Goal: Task Accomplishment & Management: Manage account settings

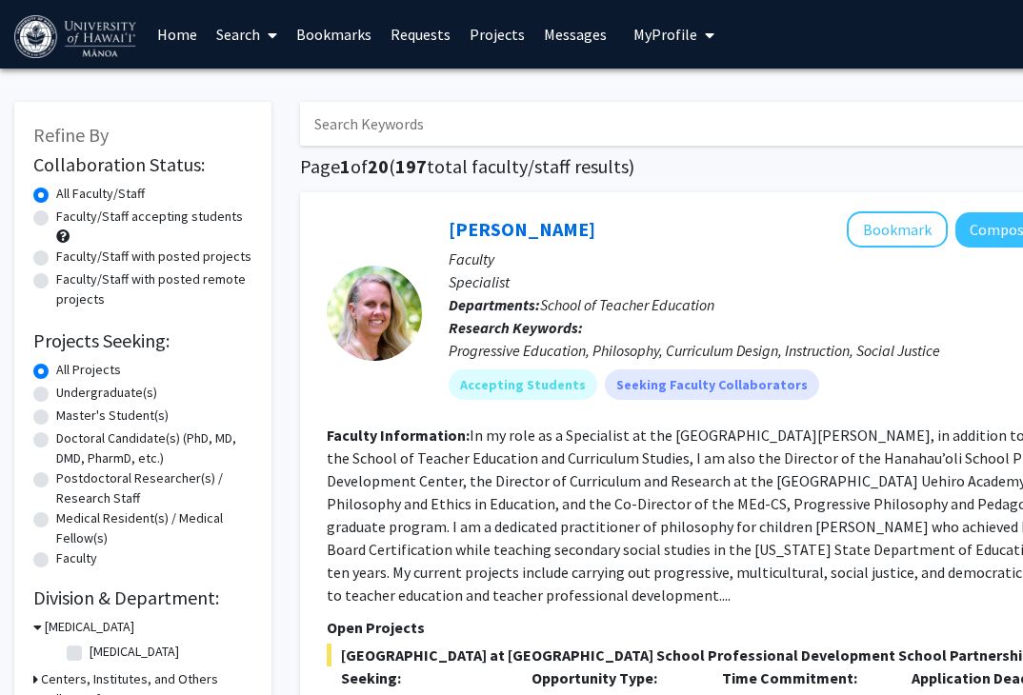
click at [1018, 109] on input "Search Keywords" at bounding box center [674, 124] width 748 height 44
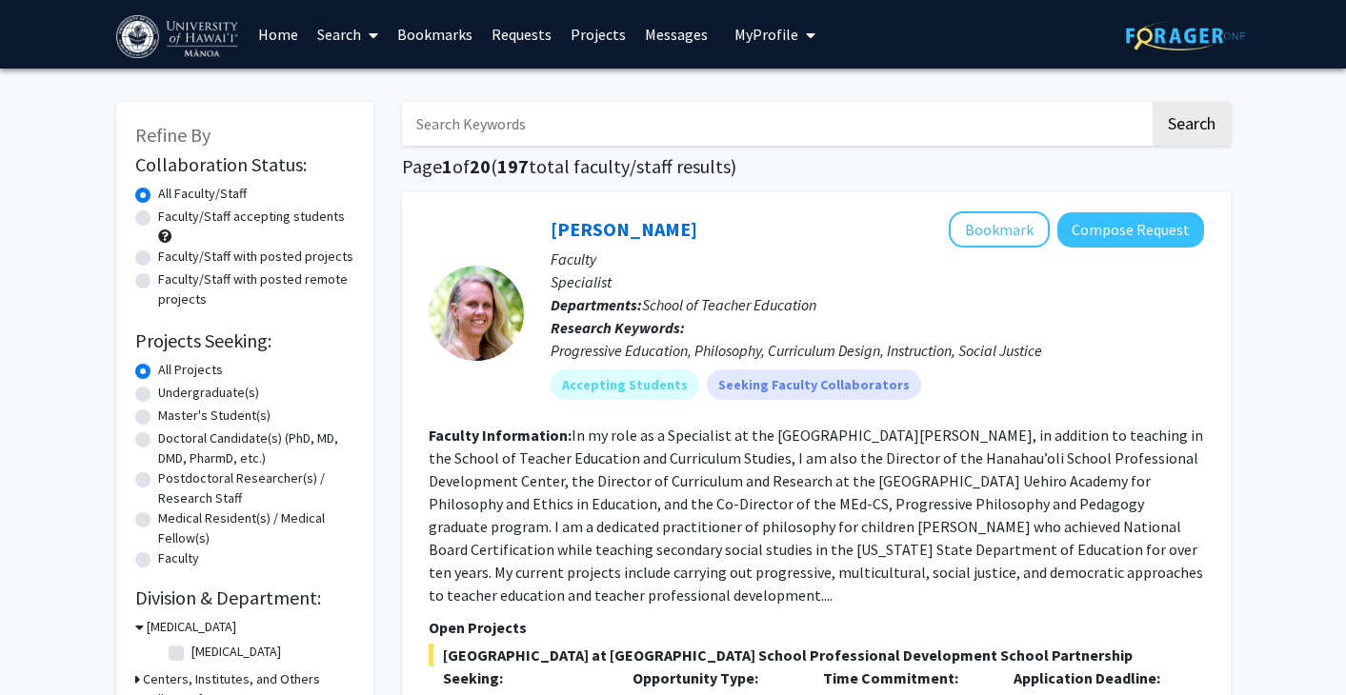
click at [267, 39] on link "Home" at bounding box center [278, 34] width 59 height 67
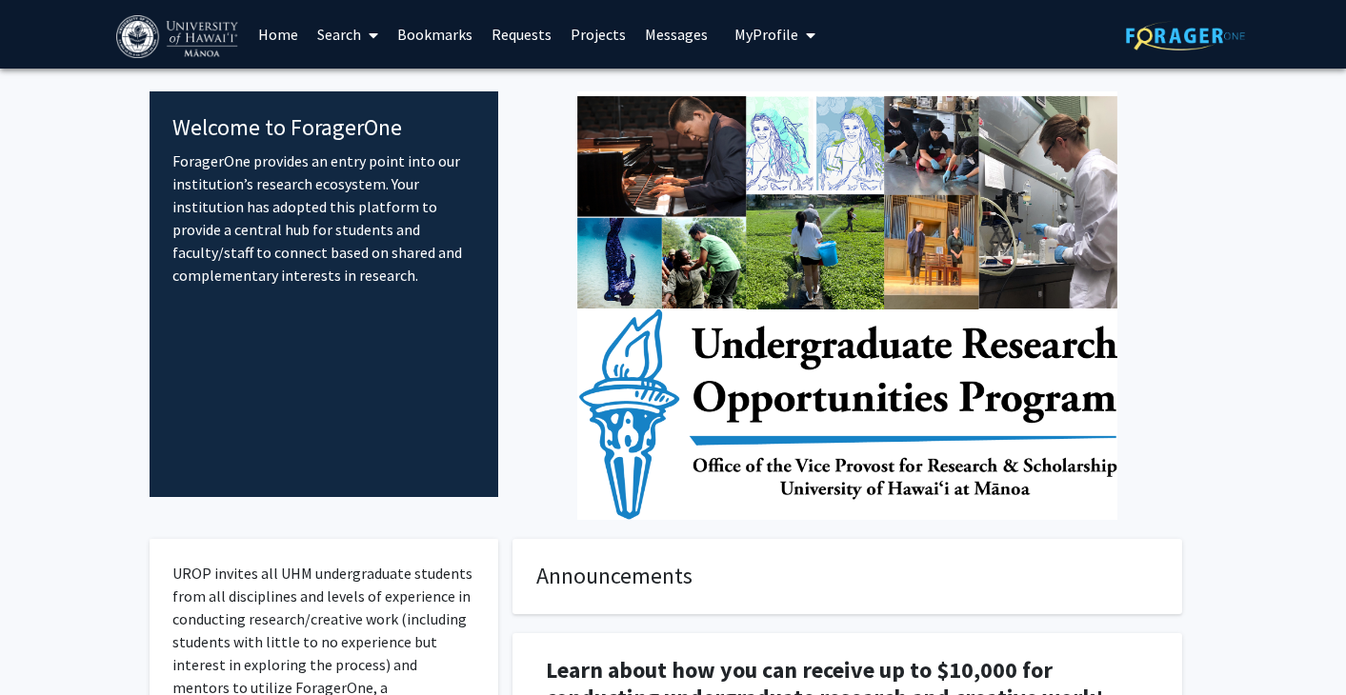
click at [750, 42] on span "My Profile" at bounding box center [766, 34] width 64 height 19
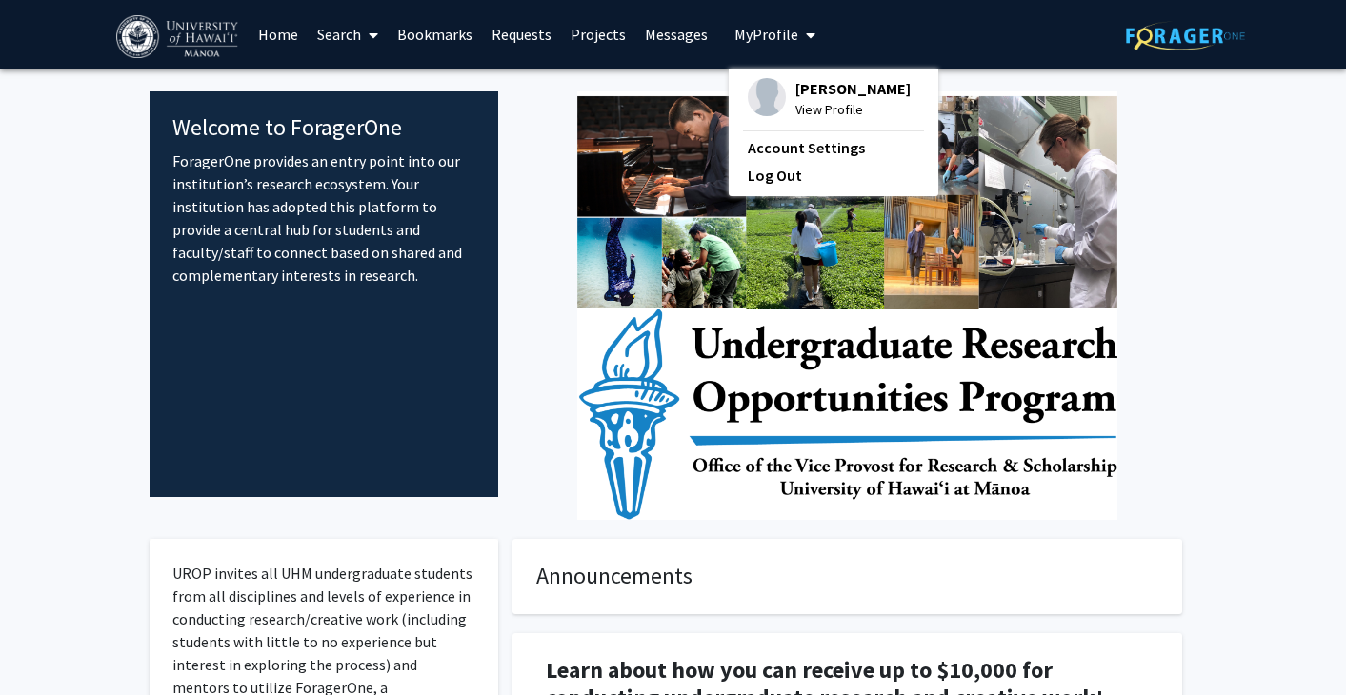
click at [795, 104] on span "View Profile" at bounding box center [852, 109] width 115 height 21
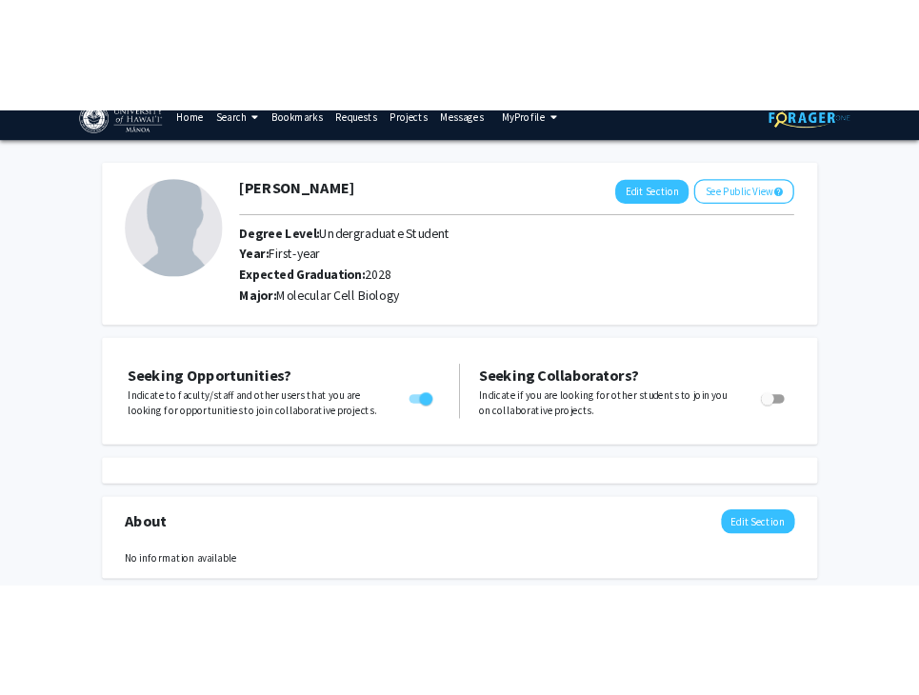
scroll to position [47, 0]
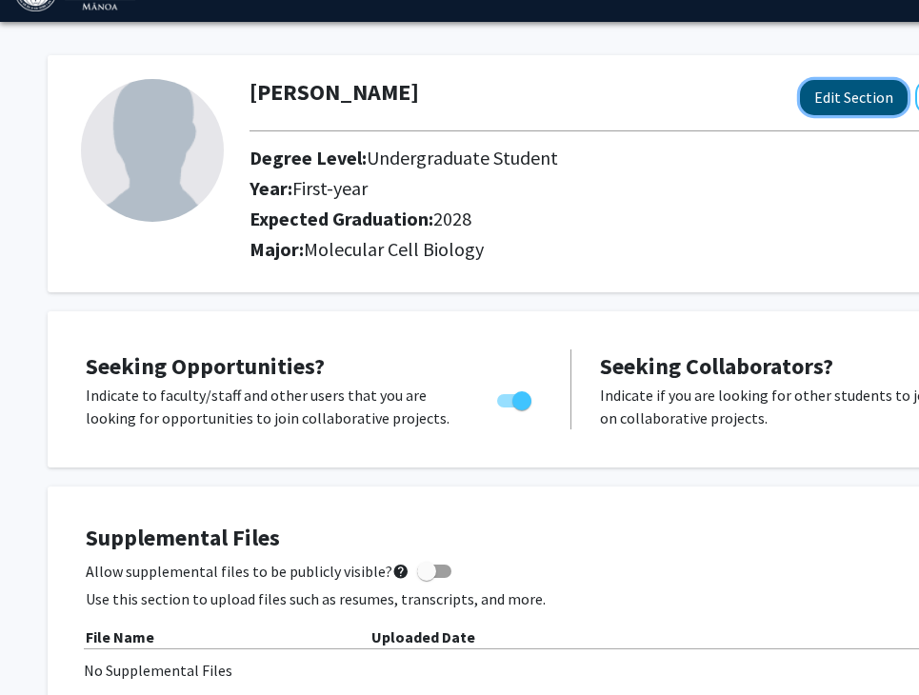
click at [829, 100] on button "Edit Section" at bounding box center [854, 97] width 108 height 35
select select "first-year"
select select "2028"
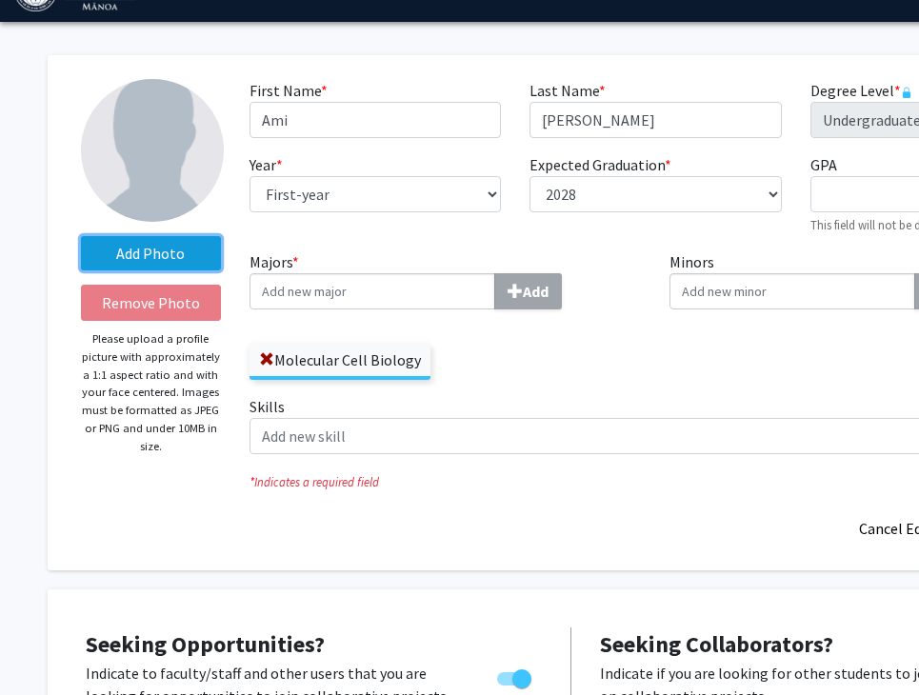
click at [164, 258] on label "Add Photo" at bounding box center [151, 253] width 140 height 34
click at [0, 0] on input "Add Photo" at bounding box center [0, 0] width 0 height 0
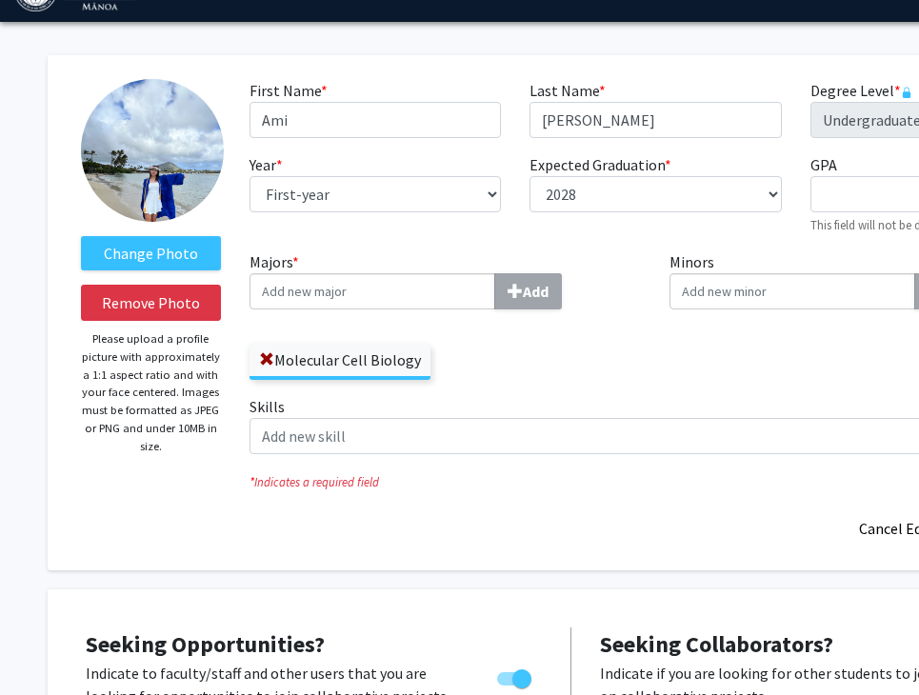
drag, startPoint x: 167, startPoint y: 158, endPoint x: 156, endPoint y: 159, distance: 10.5
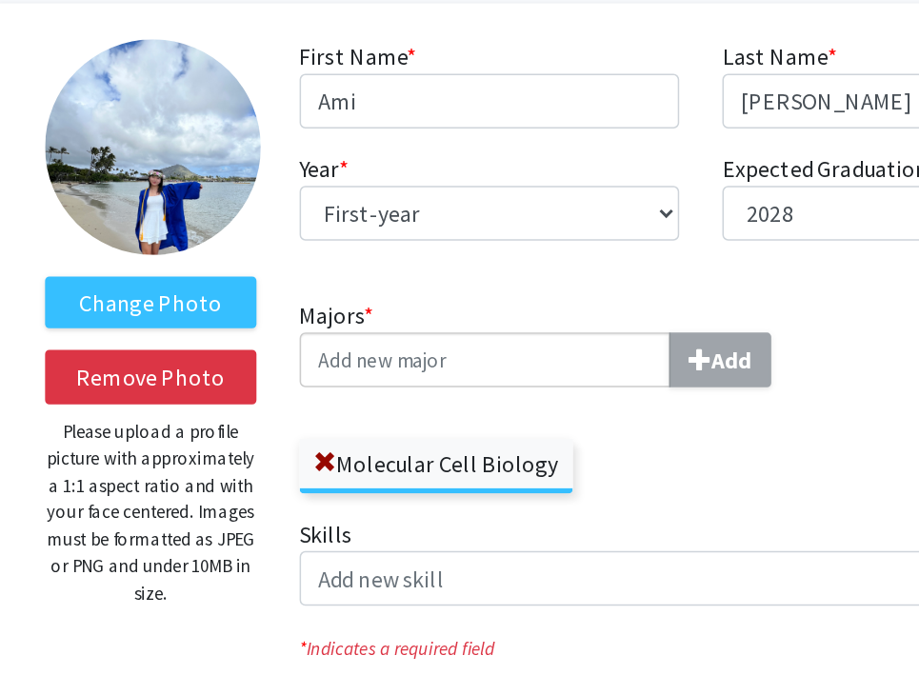
click at [160, 162] on img at bounding box center [152, 150] width 143 height 143
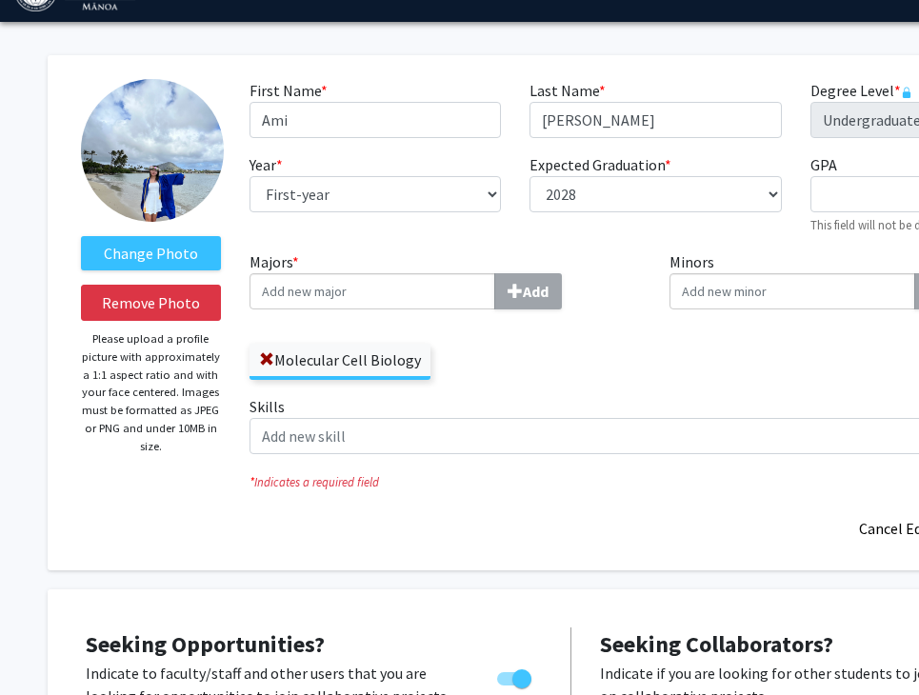
click at [183, 120] on img at bounding box center [152, 150] width 143 height 143
click at [176, 249] on label "Change Photo" at bounding box center [151, 253] width 140 height 34
click at [0, 0] on input "Change Photo" at bounding box center [0, 0] width 0 height 0
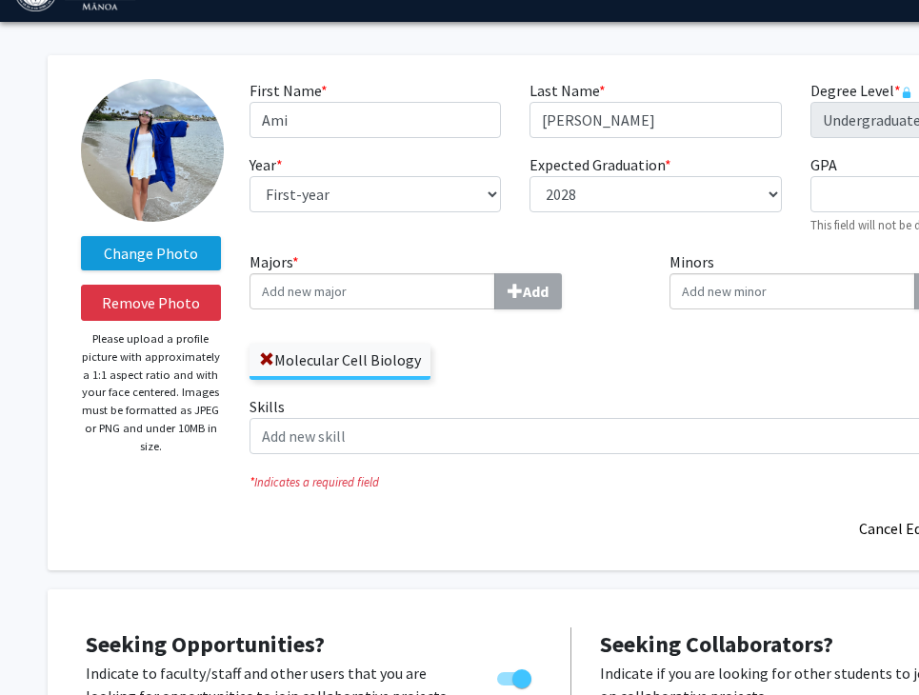
drag, startPoint x: 177, startPoint y: 150, endPoint x: 155, endPoint y: 255, distance: 107.9
click at [155, 255] on label "Change Photo" at bounding box center [151, 253] width 140 height 34
click at [0, 0] on input "Change Photo" at bounding box center [0, 0] width 0 height 0
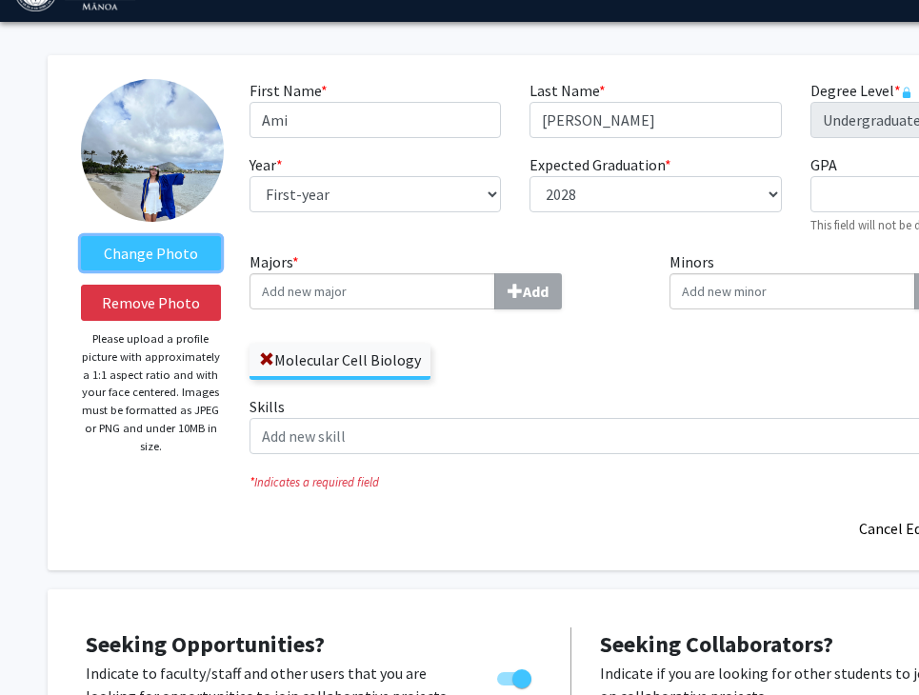
scroll to position [0, 0]
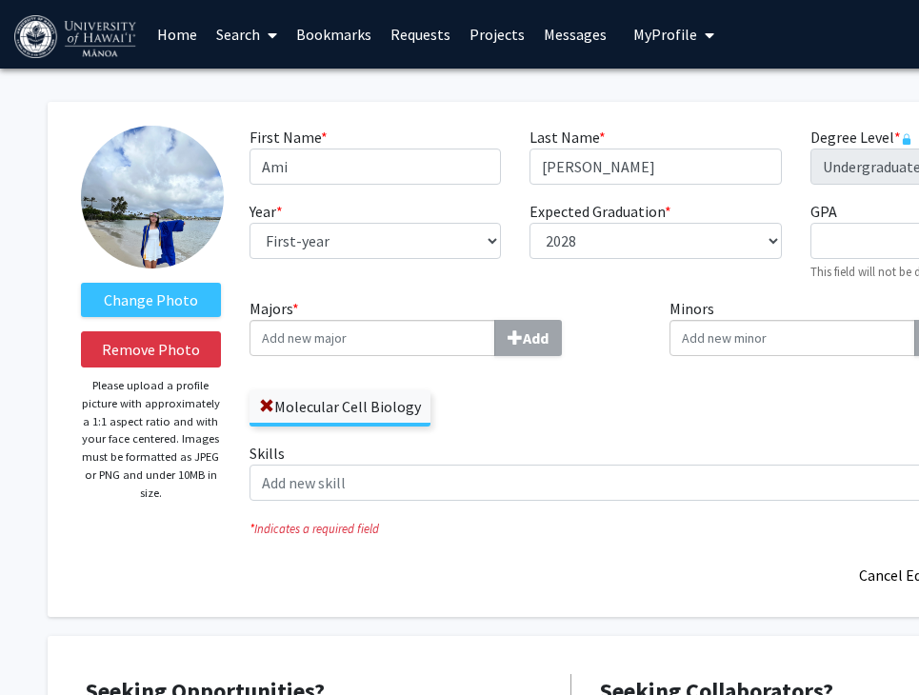
click at [180, 271] on div "Change Photo Remove Photo Please upload a profile picture with approximately a …" at bounding box center [151, 360] width 169 height 468
click at [180, 291] on label "Change Photo" at bounding box center [151, 300] width 140 height 34
click at [0, 0] on input "Change Photo" at bounding box center [0, 0] width 0 height 0
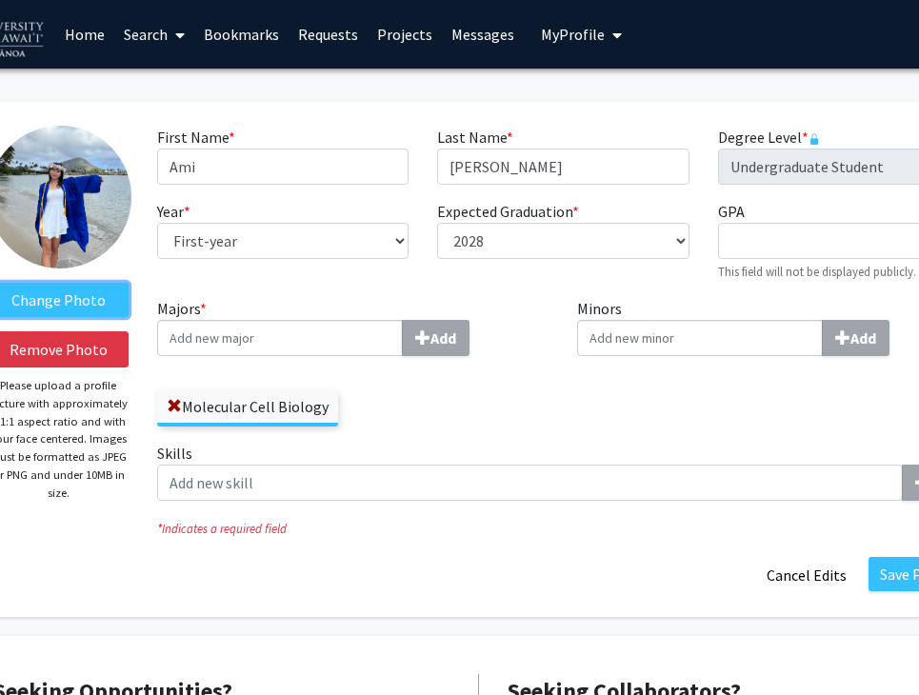
scroll to position [0, 93]
click at [364, 262] on div "Year * required --- First-year Sophomore Junior Senior Postbaccalaureate Certif…" at bounding box center [282, 241] width 280 height 82
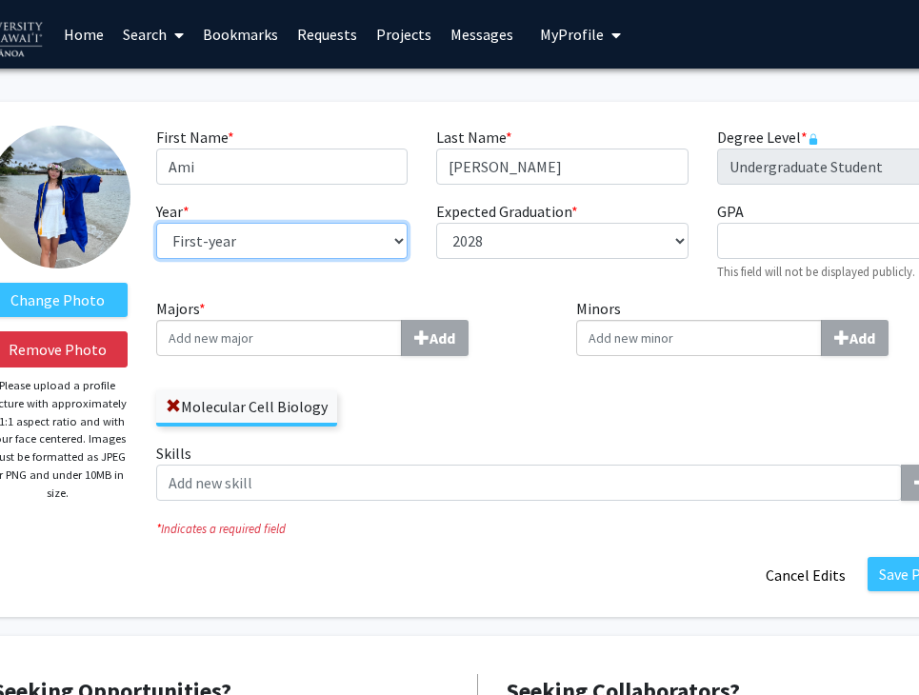
click at [364, 245] on select "--- First-year Sophomore Junior Senior Postbaccalaureate Certificate" at bounding box center [281, 241] width 251 height 36
select select "sophomore"
click at [156, 223] on select "--- First-year Sophomore Junior Senior Postbaccalaureate Certificate" at bounding box center [281, 241] width 251 height 36
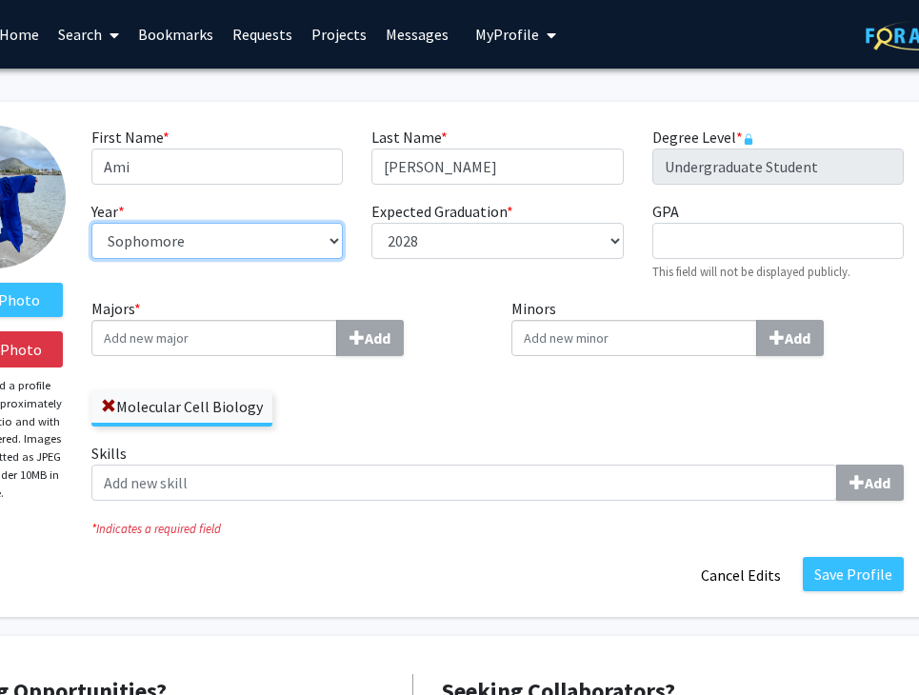
scroll to position [0, 186]
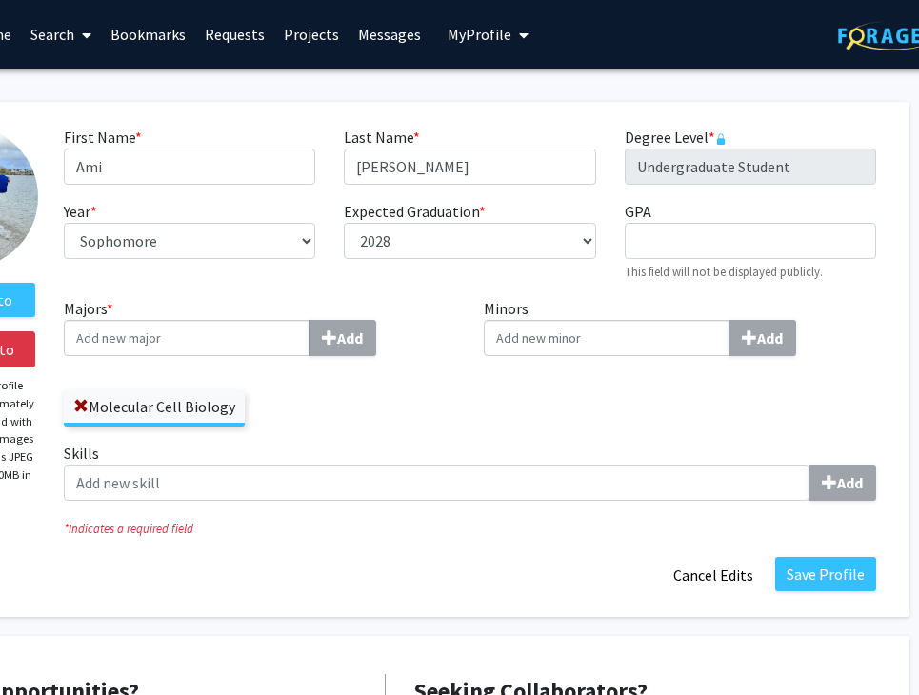
click at [309, 336] on input "Minors Add" at bounding box center [187, 338] width 246 height 36
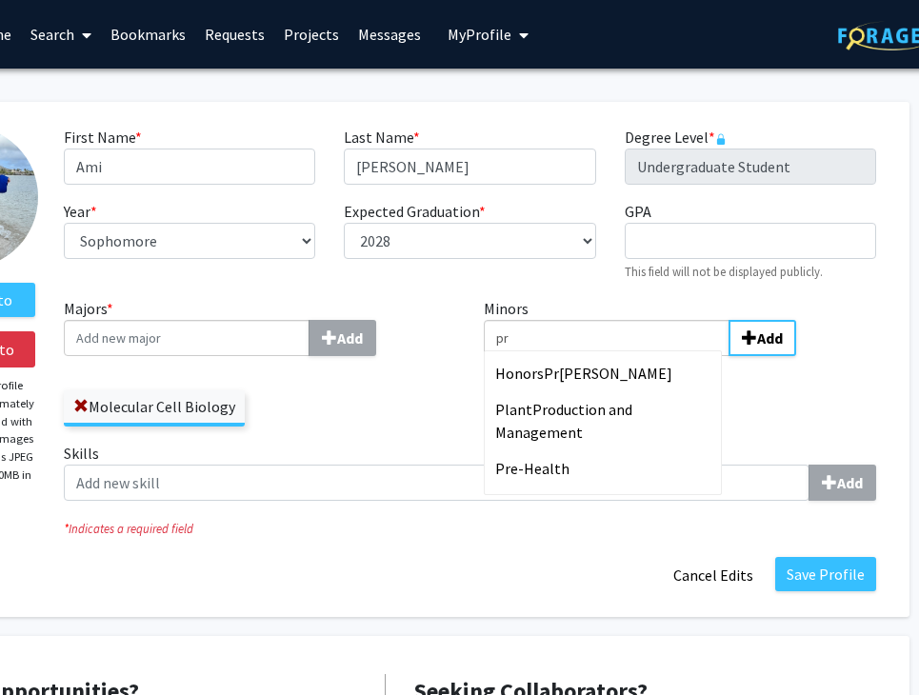
type input "p"
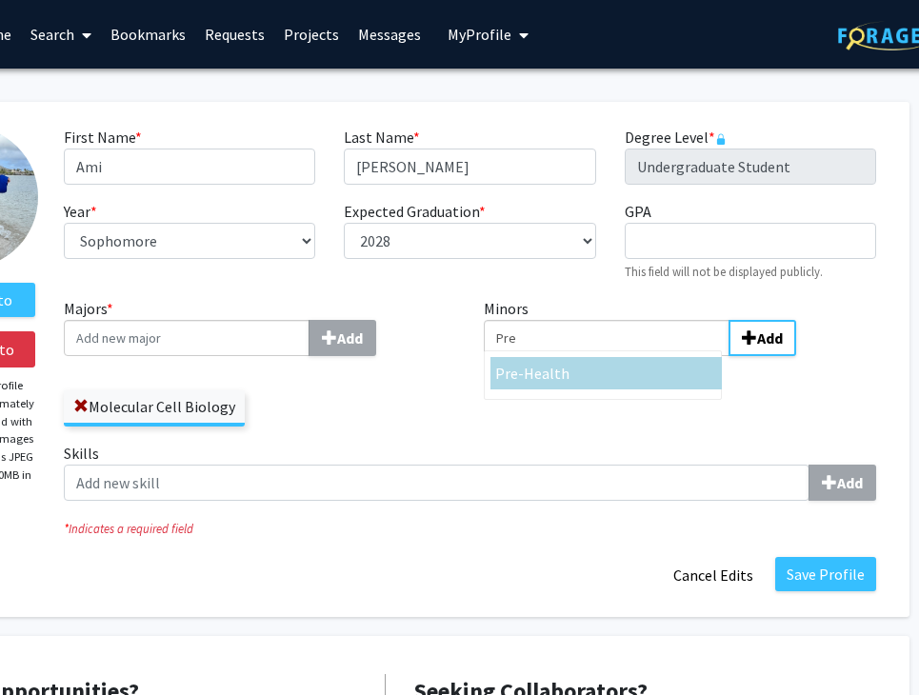
type input "Pre"
click at [543, 373] on span "-Health" at bounding box center [543, 373] width 51 height 19
click at [543, 356] on input "Pre" at bounding box center [607, 338] width 246 height 36
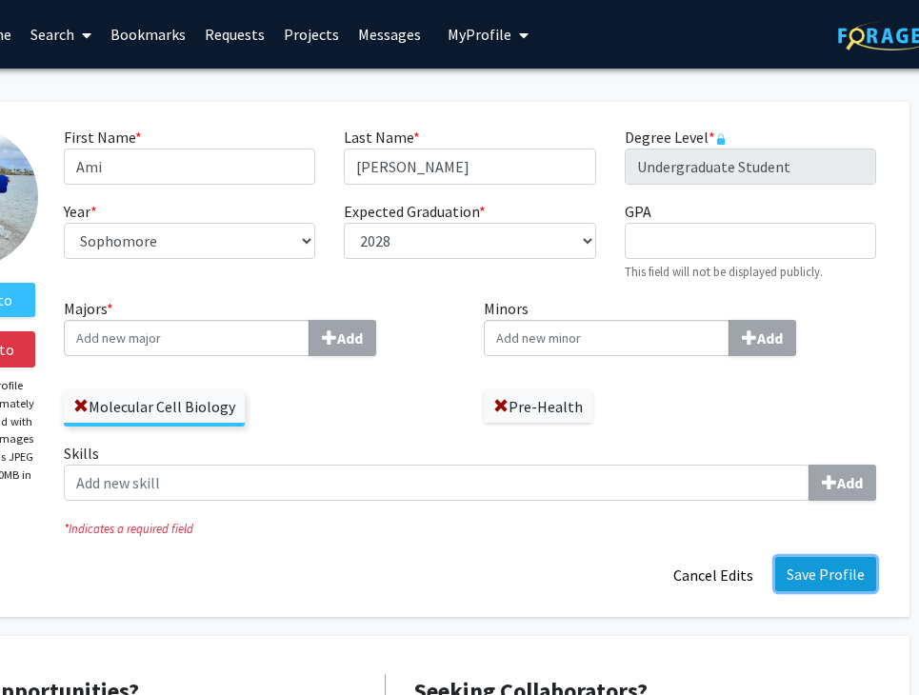
click at [803, 568] on button "Save Profile" at bounding box center [825, 574] width 101 height 34
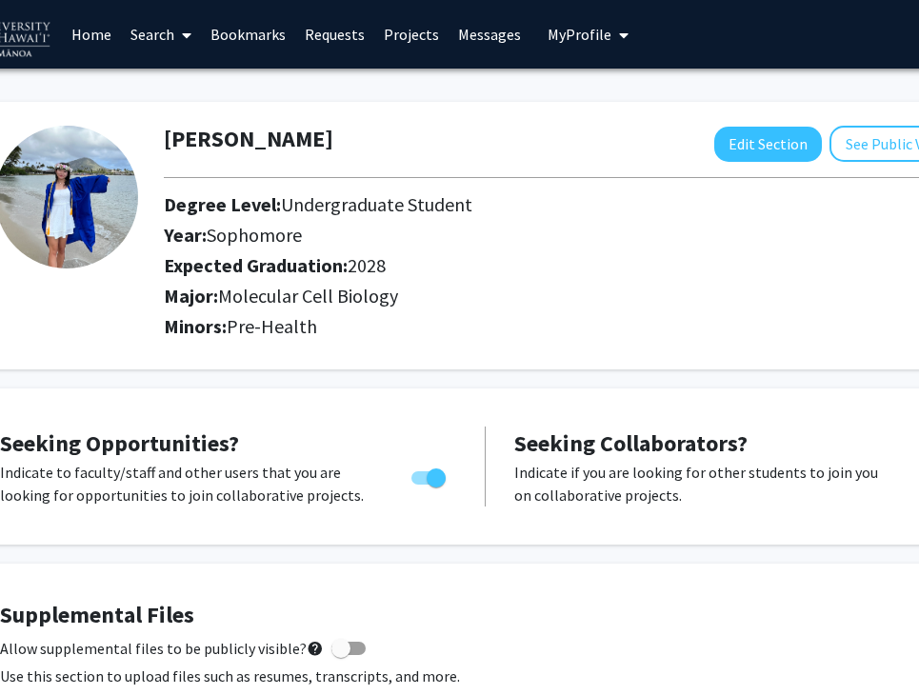
scroll to position [0, 0]
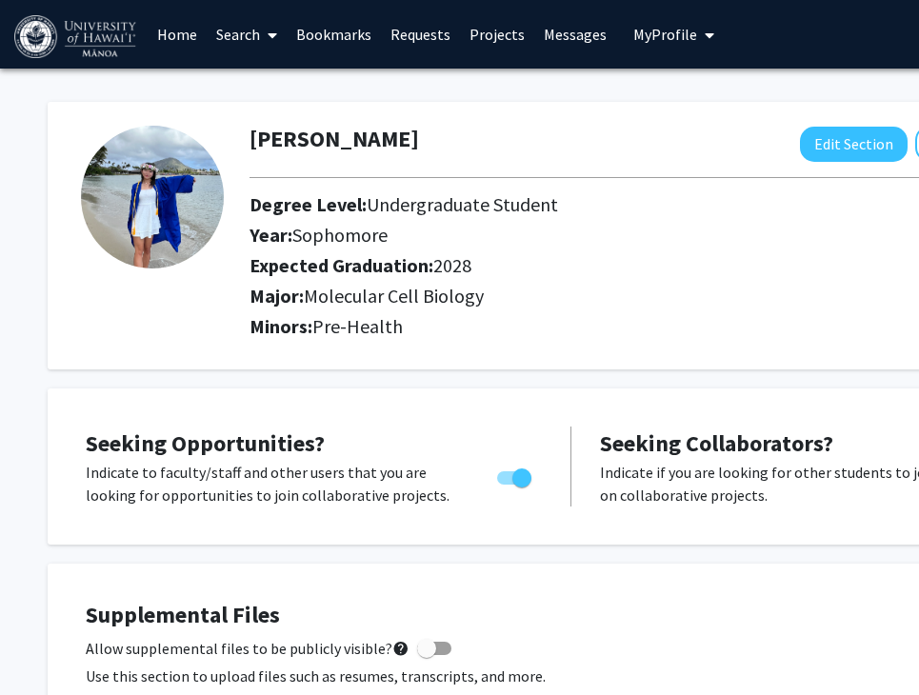
scroll to position [379, 0]
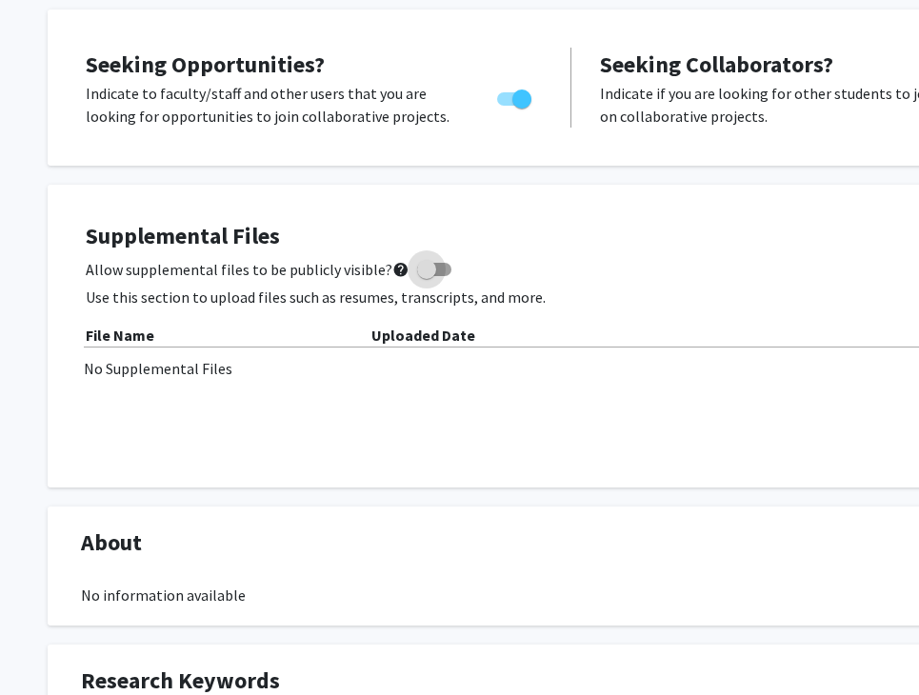
click at [422, 269] on span at bounding box center [426, 269] width 19 height 19
click at [426, 276] on input "Allow supplemental files to be publicly visible? help" at bounding box center [426, 276] width 1 height 1
click at [436, 265] on span at bounding box center [441, 269] width 19 height 19
click at [427, 276] on input "Allow supplemental files to be publicly visible? help" at bounding box center [426, 276] width 1 height 1
checkbox input "false"
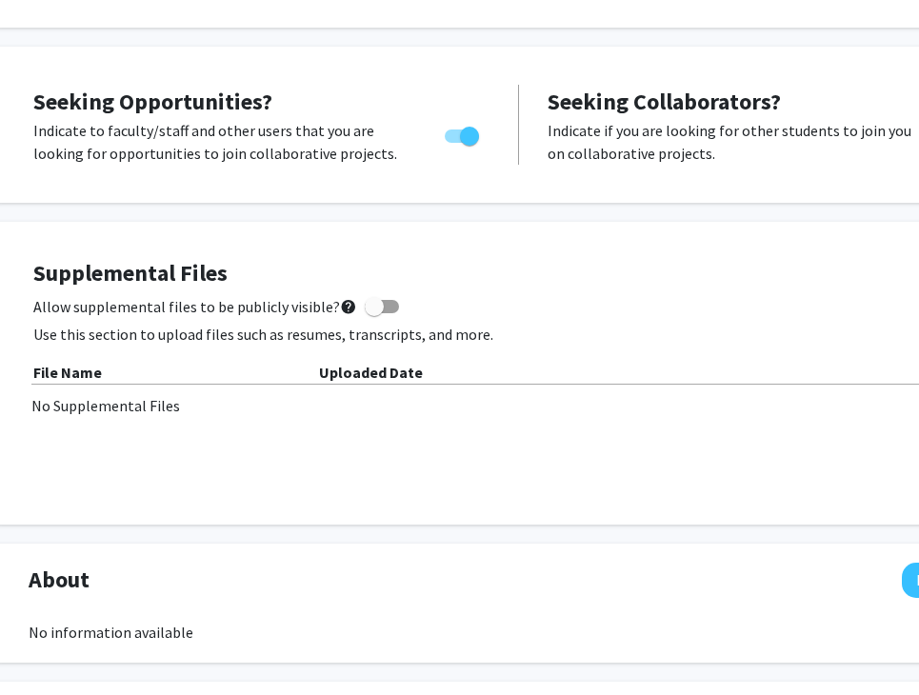
scroll to position [323, 52]
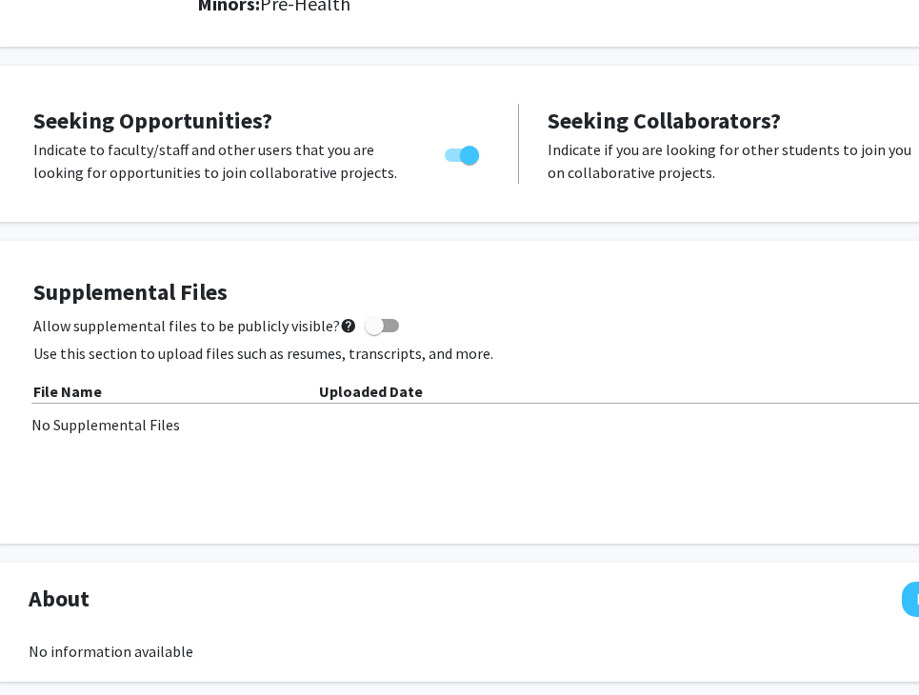
click at [492, 301] on h4 "Supplemental Files" at bounding box center [518, 293] width 971 height 28
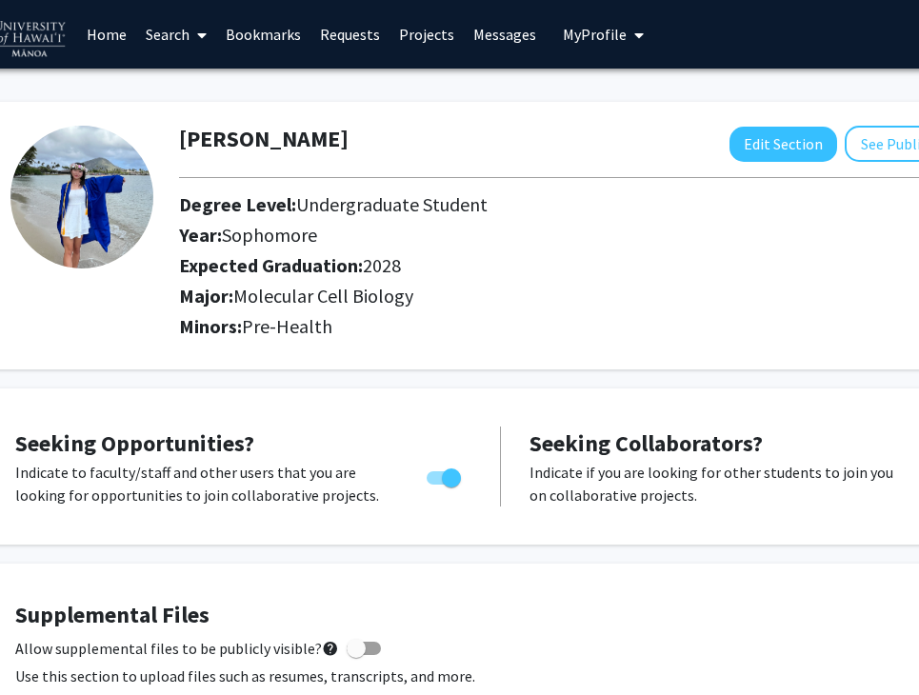
scroll to position [0, 71]
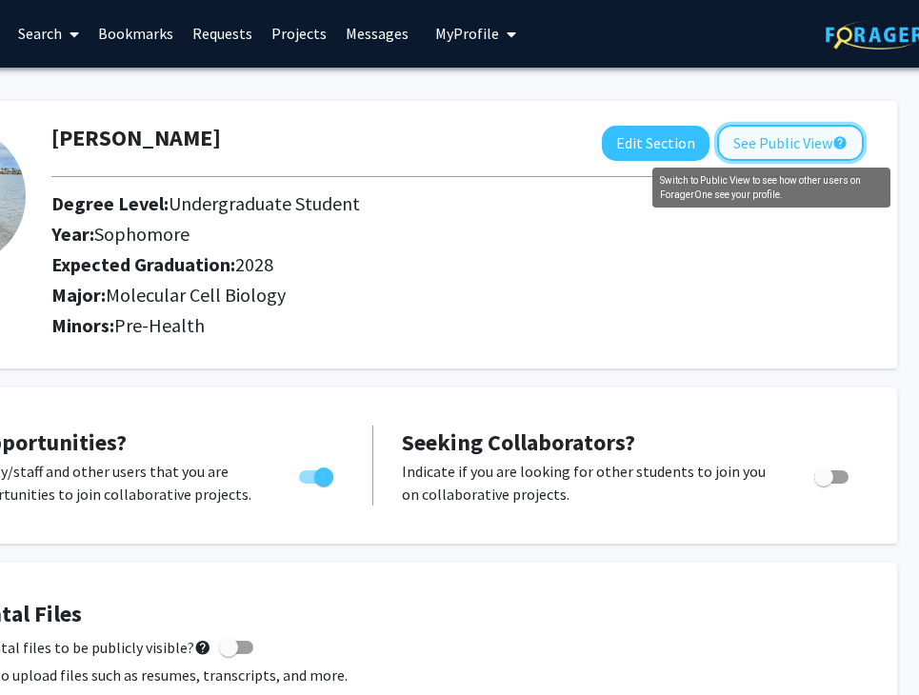
click at [816, 134] on button "See Public View help" at bounding box center [790, 143] width 147 height 36
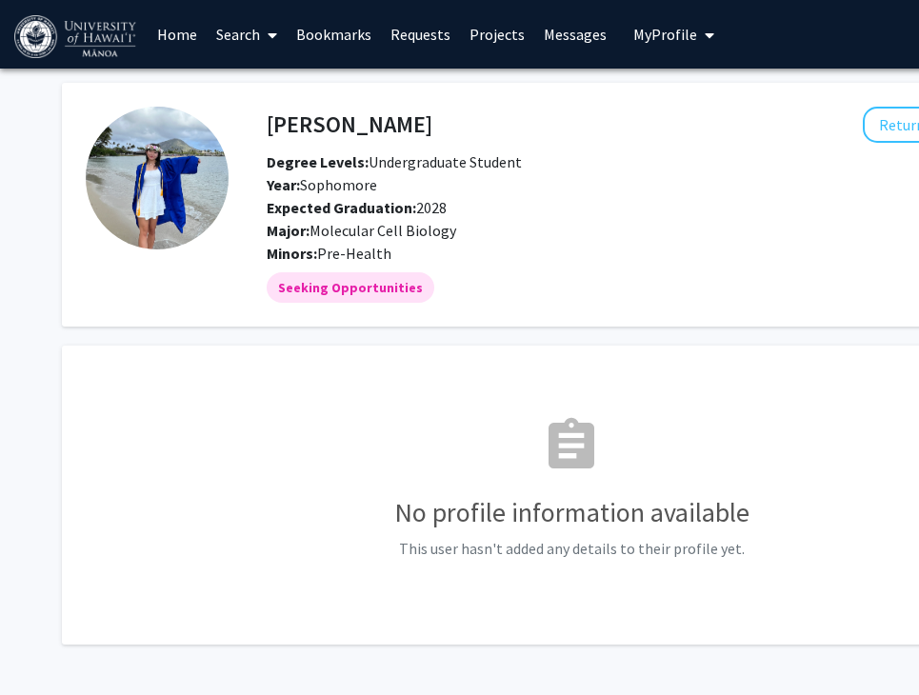
click at [178, 39] on link "Home" at bounding box center [177, 34] width 59 height 67
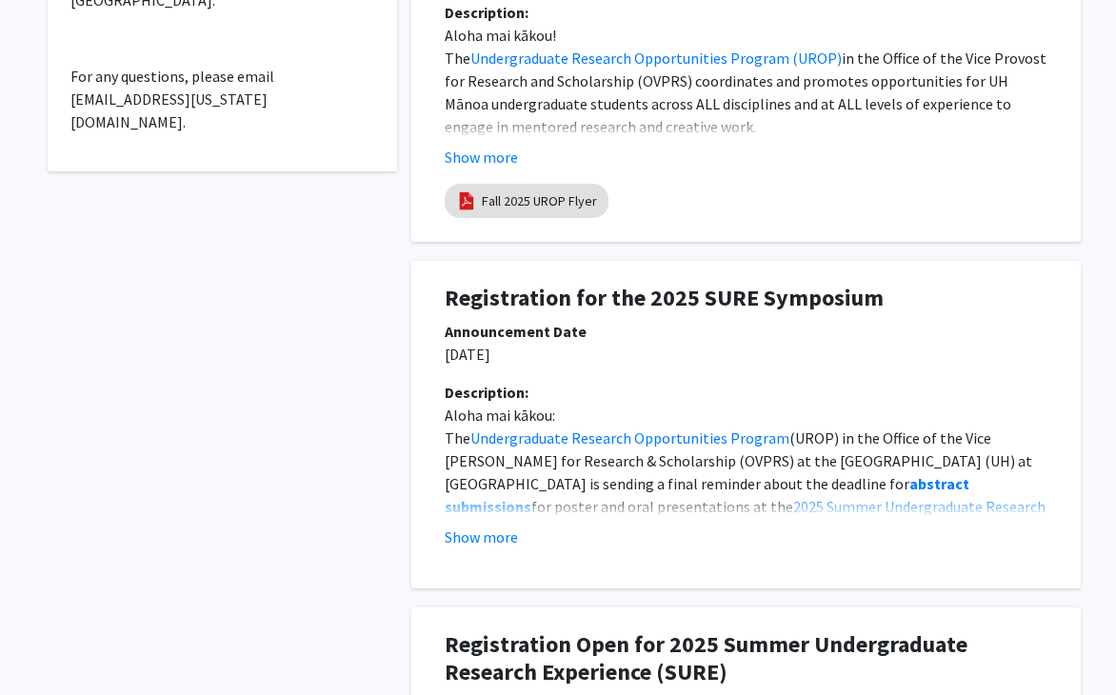
scroll to position [783, 0]
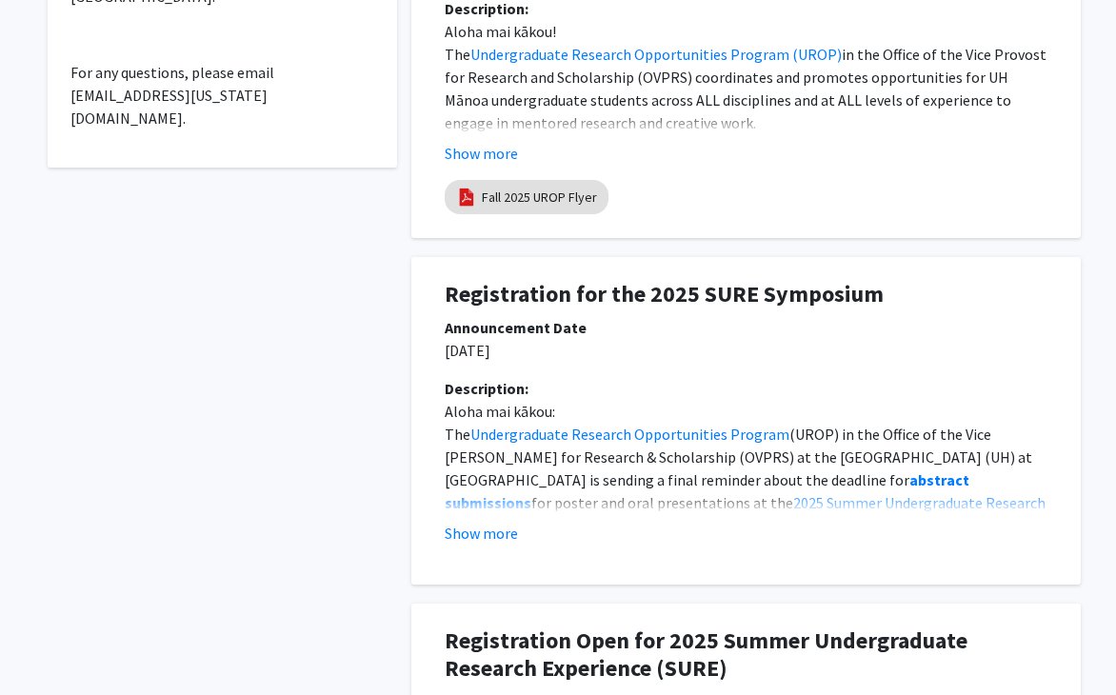
click at [573, 377] on div "Description:" at bounding box center [746, 388] width 603 height 23
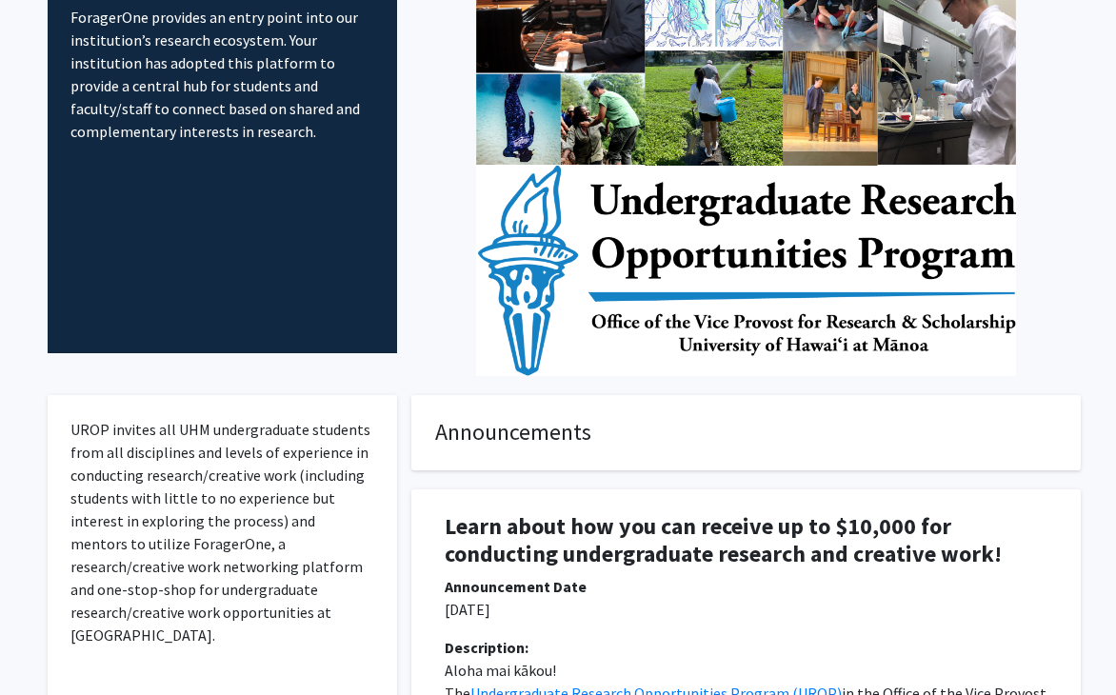
scroll to position [0, 0]
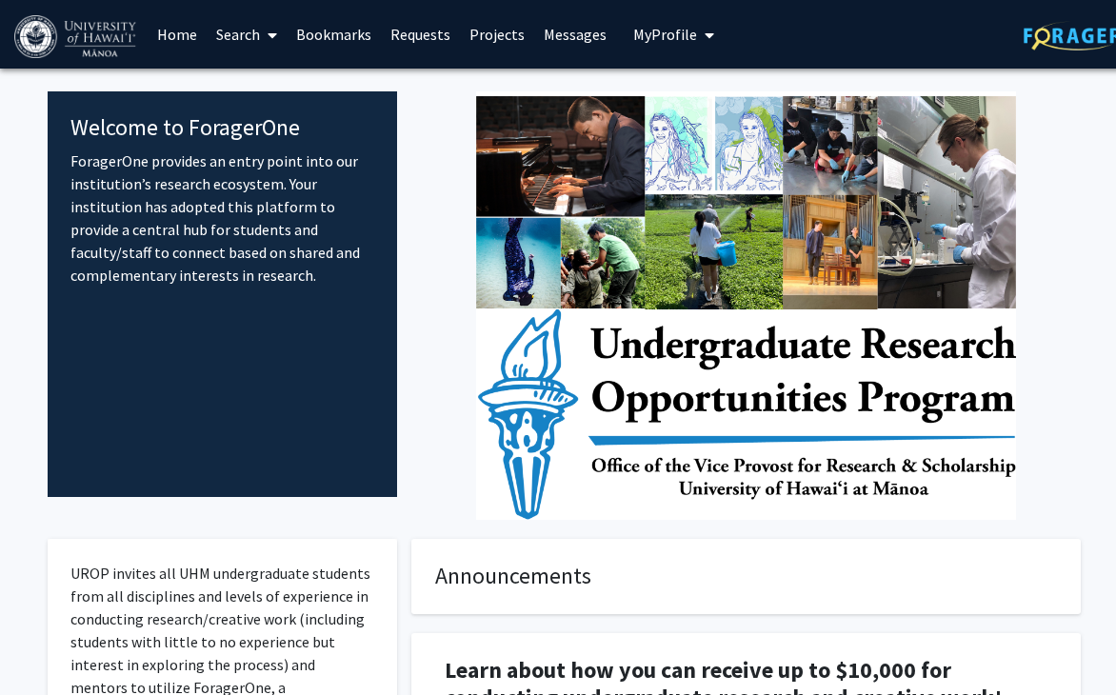
click at [255, 30] on link "Search" at bounding box center [247, 34] width 80 height 67
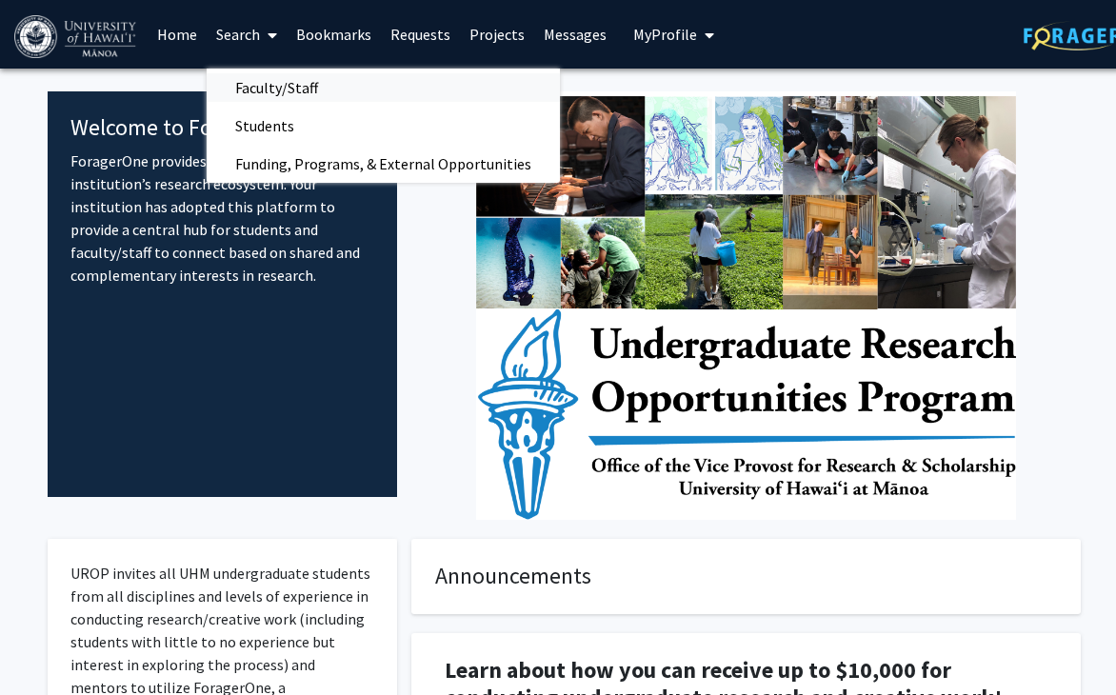
click at [284, 94] on span "Faculty/Staff" at bounding box center [277, 88] width 140 height 38
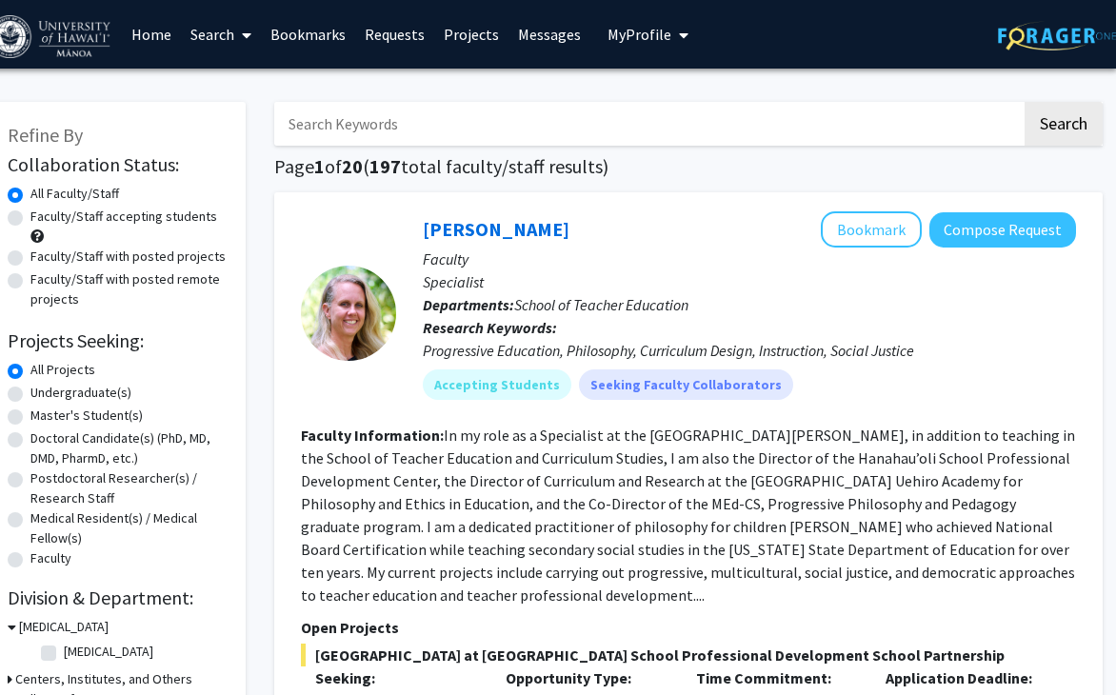
scroll to position [161, 26]
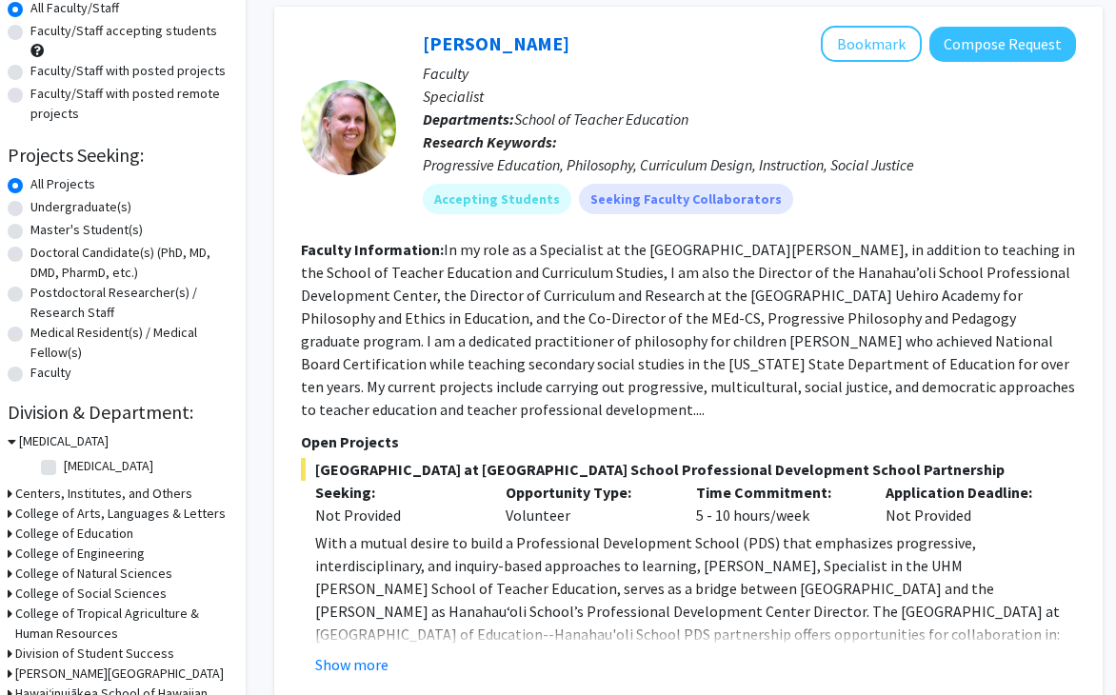
click at [64, 467] on label "[MEDICAL_DATA]" at bounding box center [109, 466] width 90 height 20
click at [64, 467] on input "[MEDICAL_DATA]" at bounding box center [70, 462] width 12 height 12
checkbox input "true"
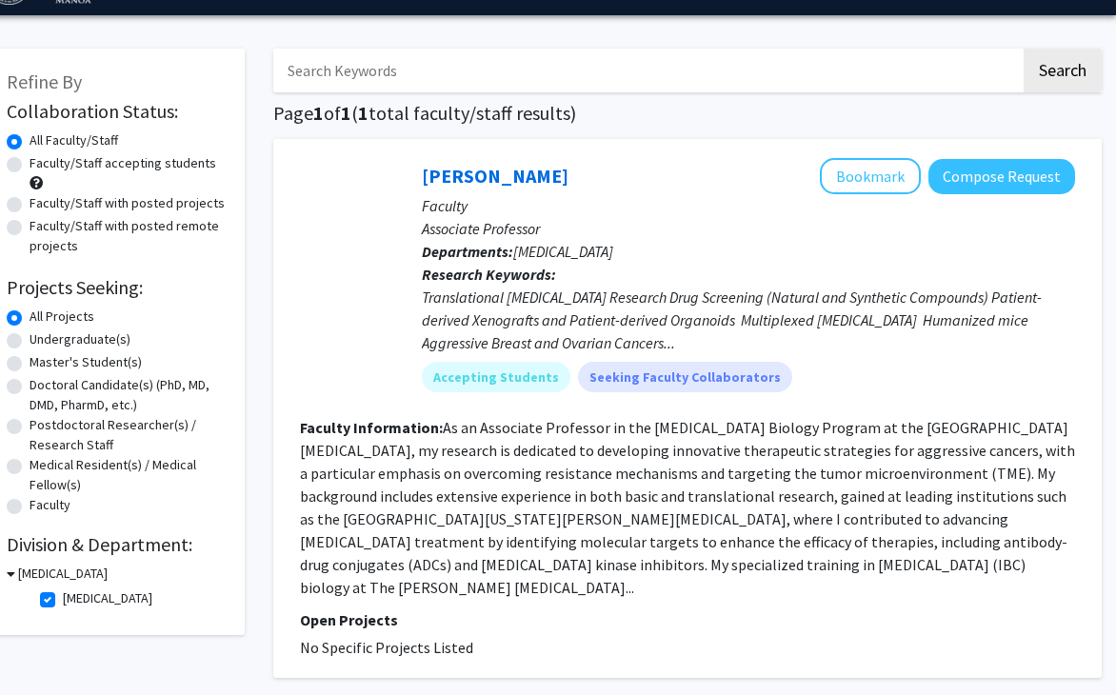
scroll to position [51, 27]
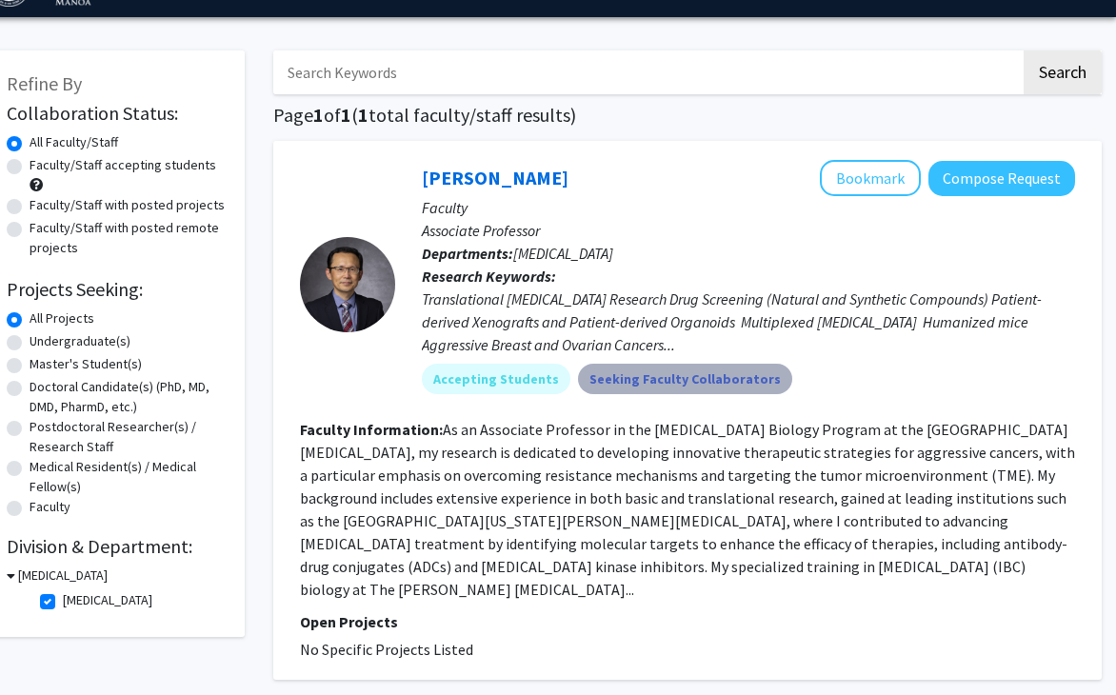
click at [710, 379] on mat-chip "Seeking Faculty Collaborators" at bounding box center [685, 379] width 214 height 30
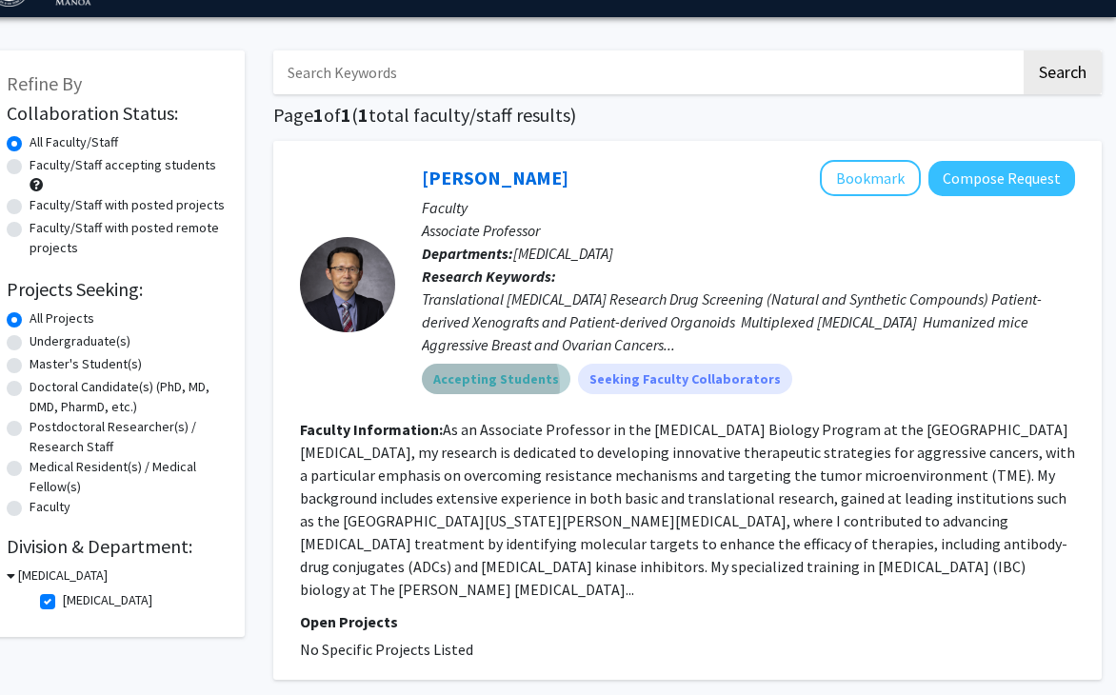
click at [472, 387] on mat-chip "Accepting Students" at bounding box center [496, 379] width 149 height 30
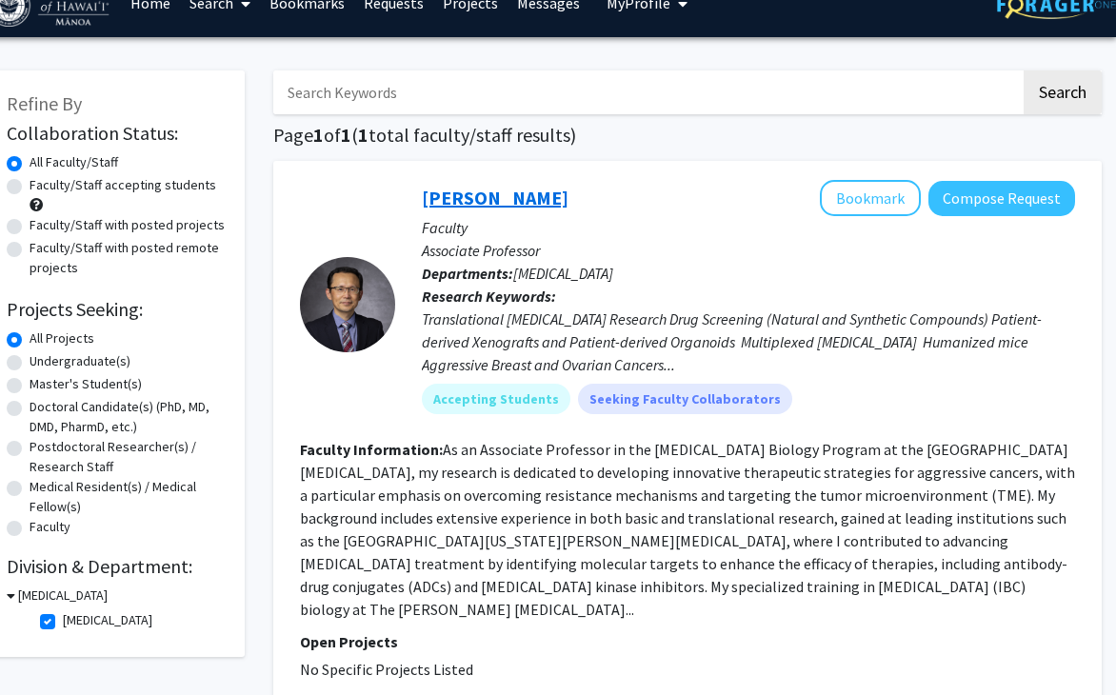
click at [454, 191] on link "Jangsoon Lee" at bounding box center [495, 198] width 147 height 24
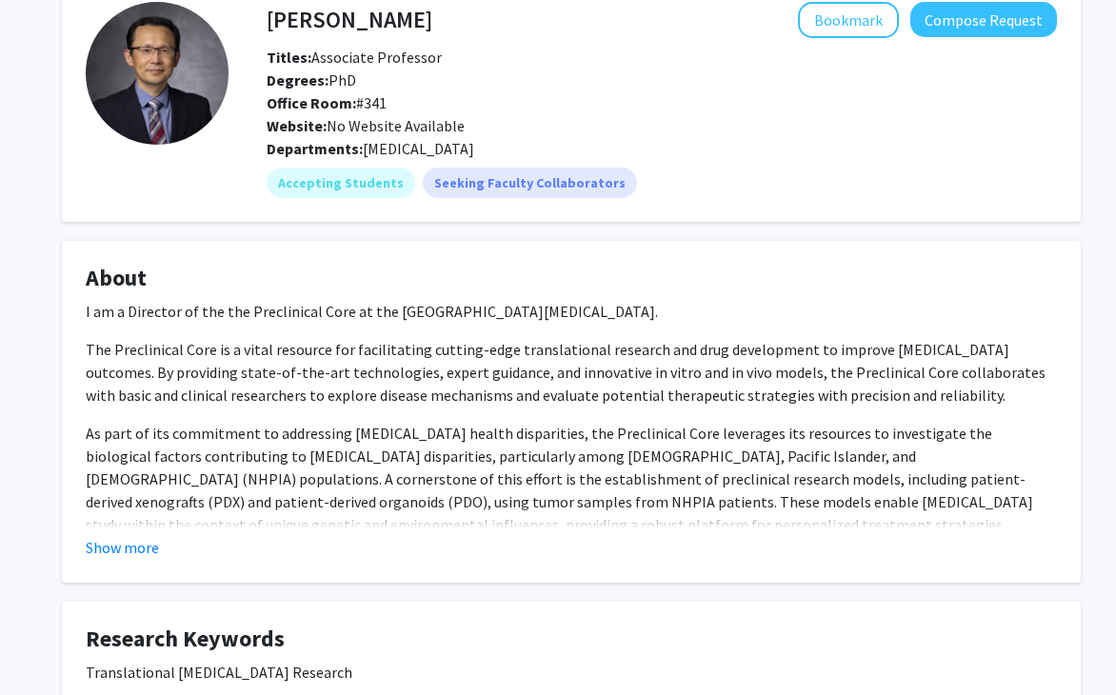
scroll to position [110, 0]
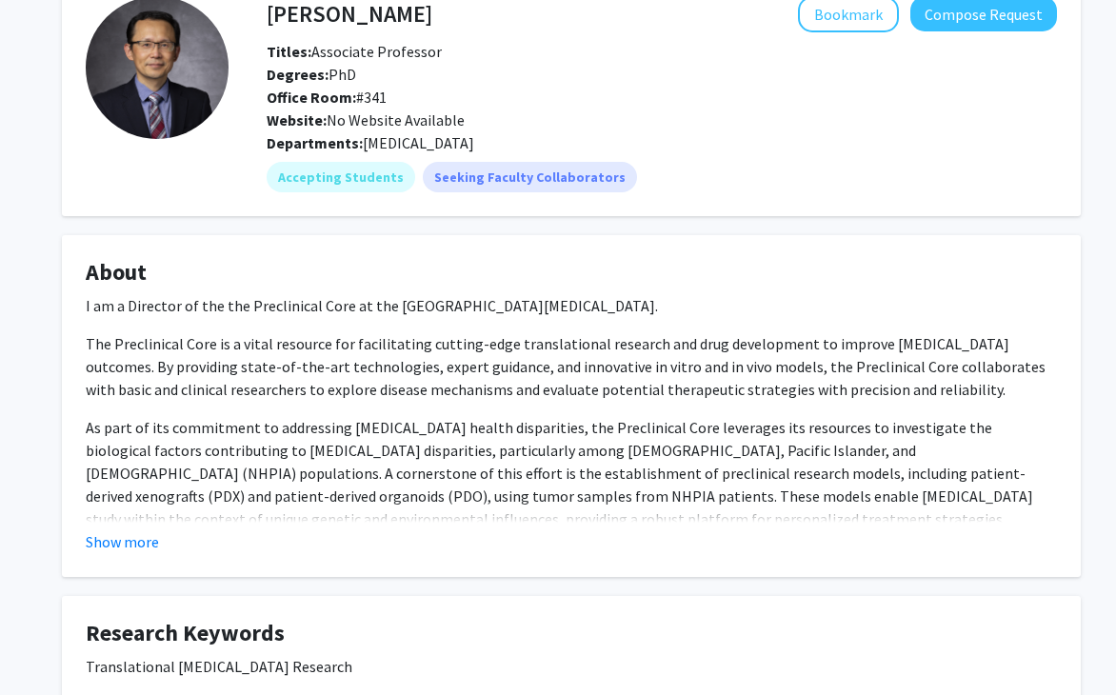
click at [120, 555] on fg-card "About I am a Director of the t he Preclinical Core at the University of Hawaiʻi…" at bounding box center [571, 406] width 1019 height 342
click at [120, 534] on button "Show more" at bounding box center [122, 541] width 73 height 23
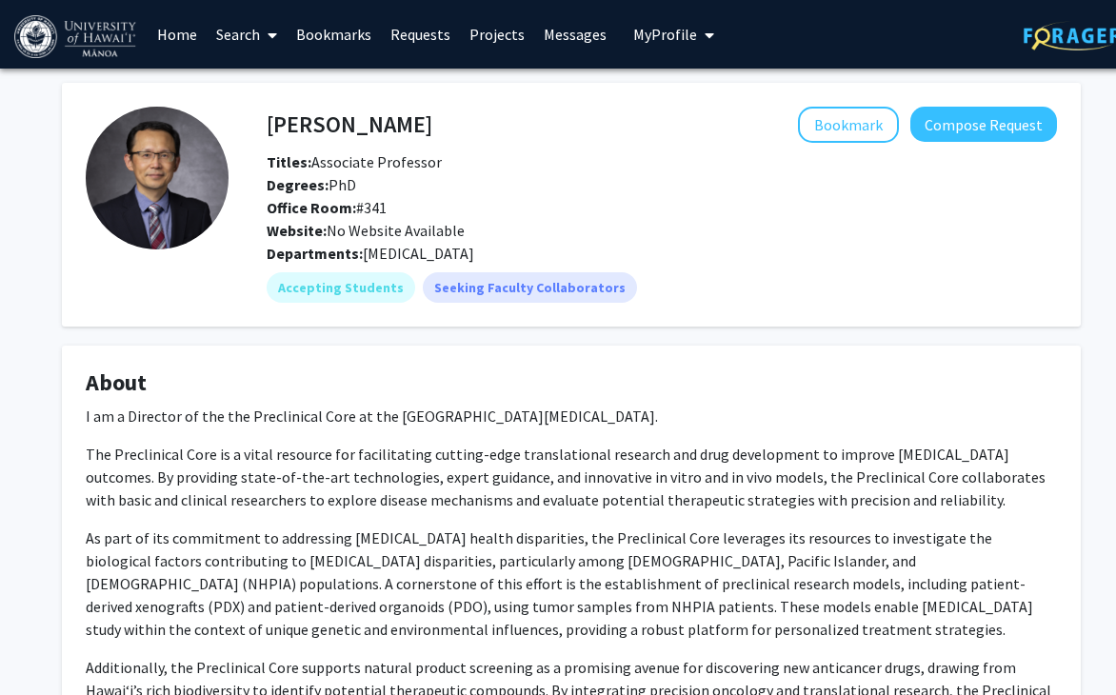
scroll to position [833, 0]
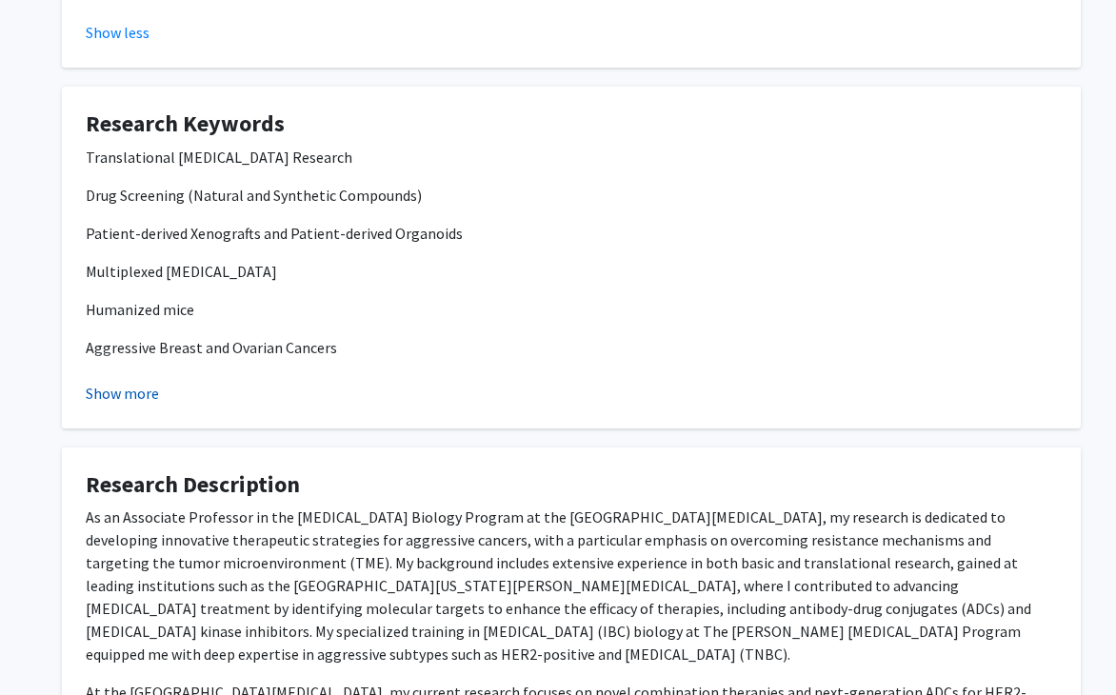
click at [123, 389] on button "Show more" at bounding box center [122, 393] width 73 height 23
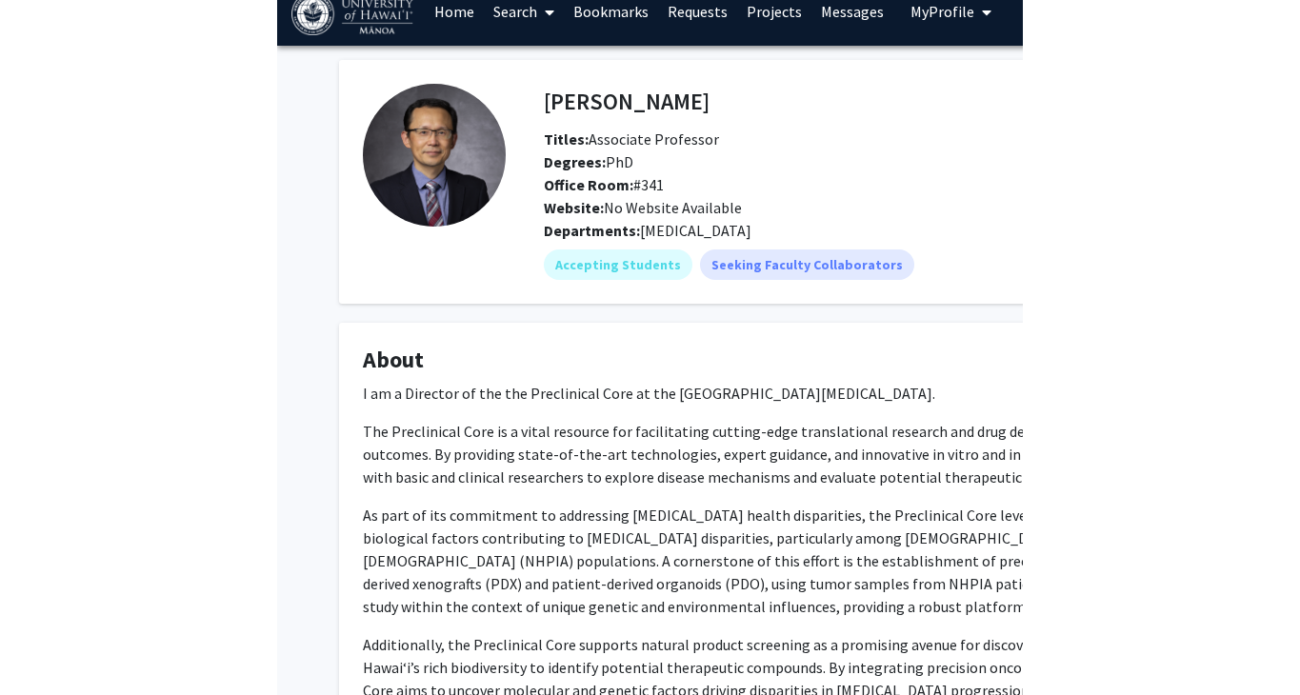
scroll to position [27, 0]
